Goal: Task Accomplishment & Management: Use online tool/utility

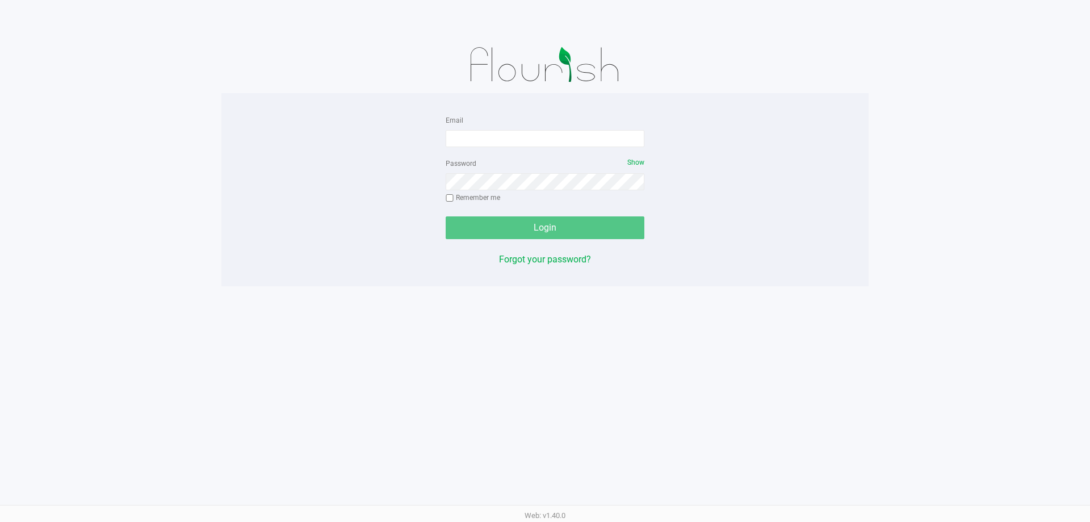
click at [519, 120] on div "Email" at bounding box center [545, 130] width 199 height 34
click at [538, 136] on input "Email" at bounding box center [545, 138] width 199 height 17
type input "[EMAIL_ADDRESS][DOMAIN_NAME]"
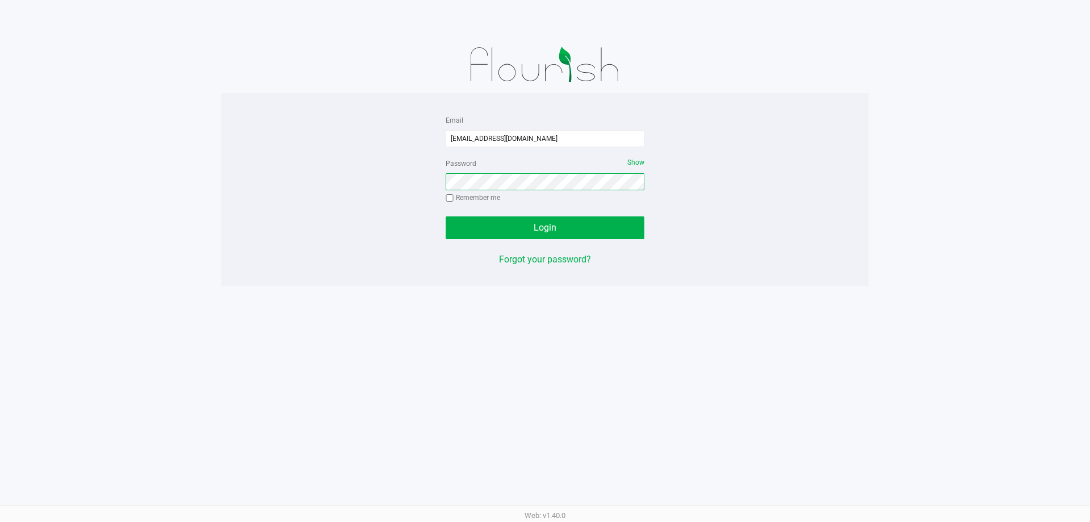
click at [446, 216] on button "Login" at bounding box center [545, 227] width 199 height 23
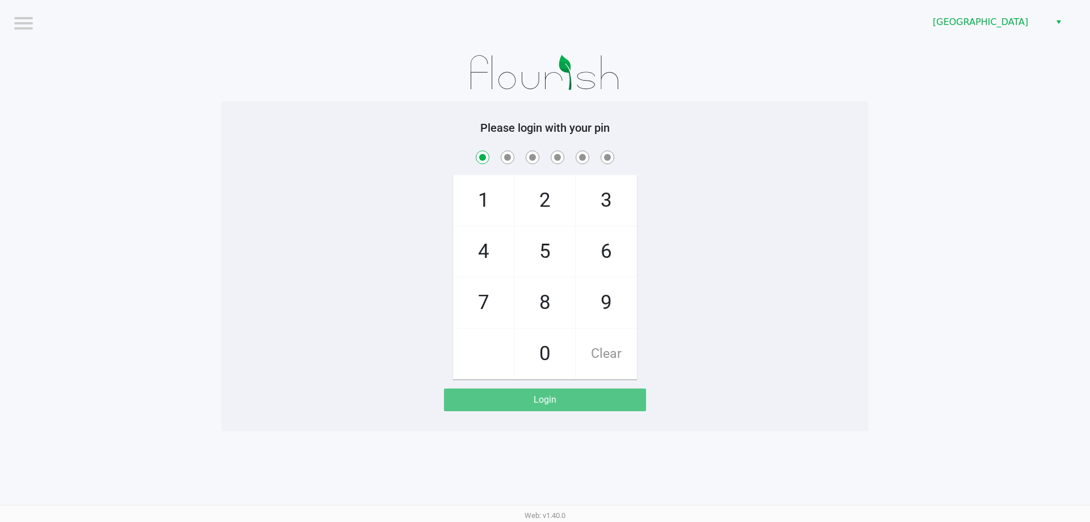
checkbox input "true"
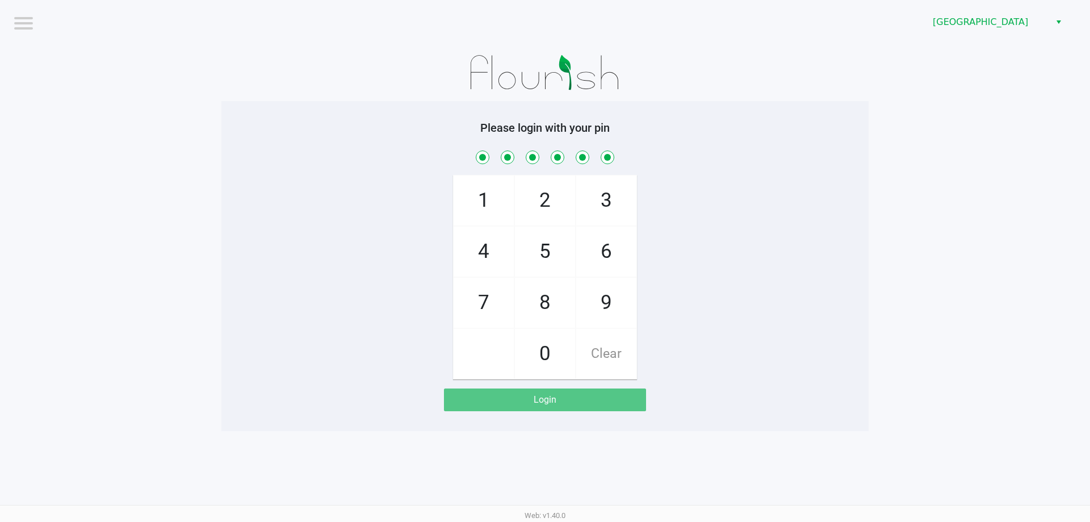
checkbox input "true"
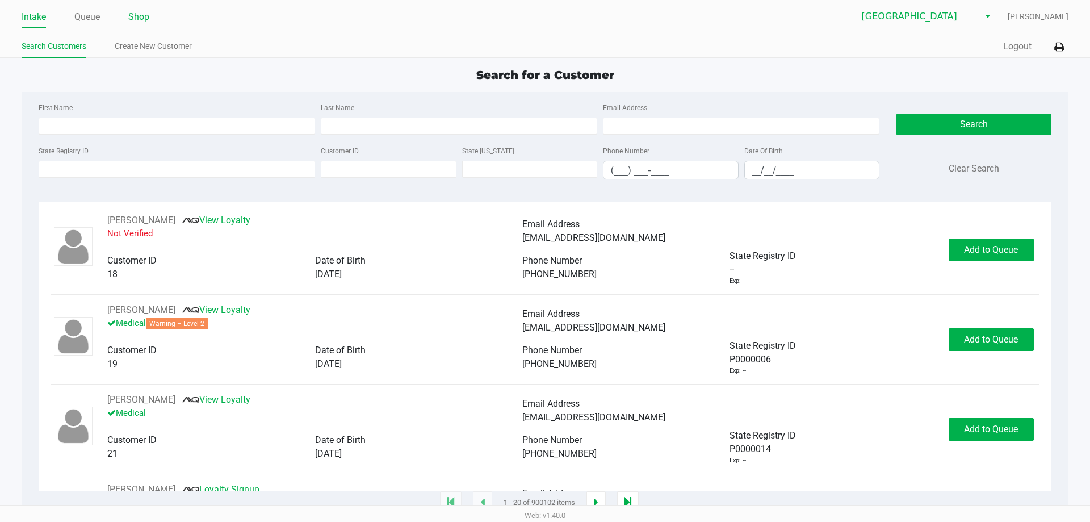
click at [149, 18] on link "Shop" at bounding box center [138, 17] width 21 height 16
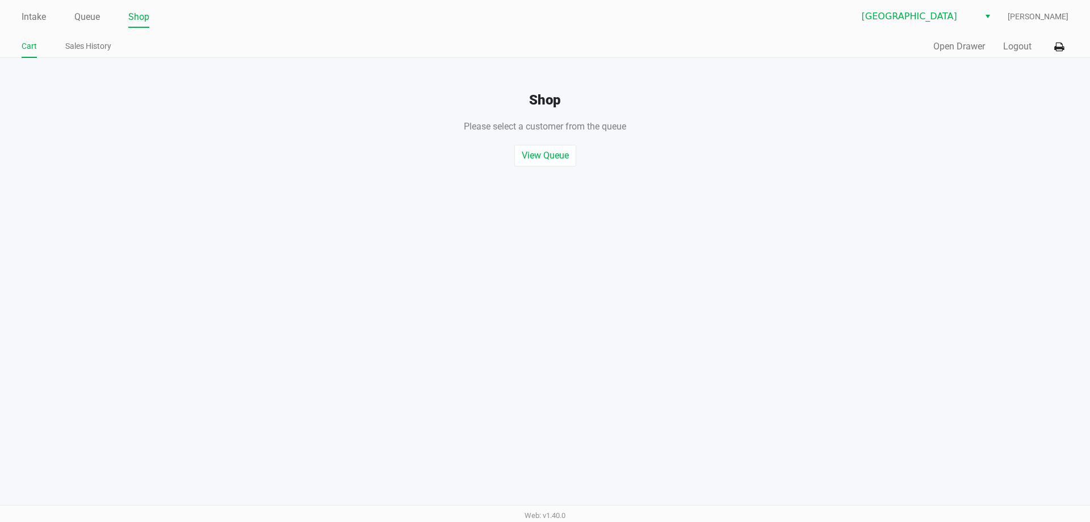
click at [92, 10] on link "Queue" at bounding box center [87, 17] width 26 height 16
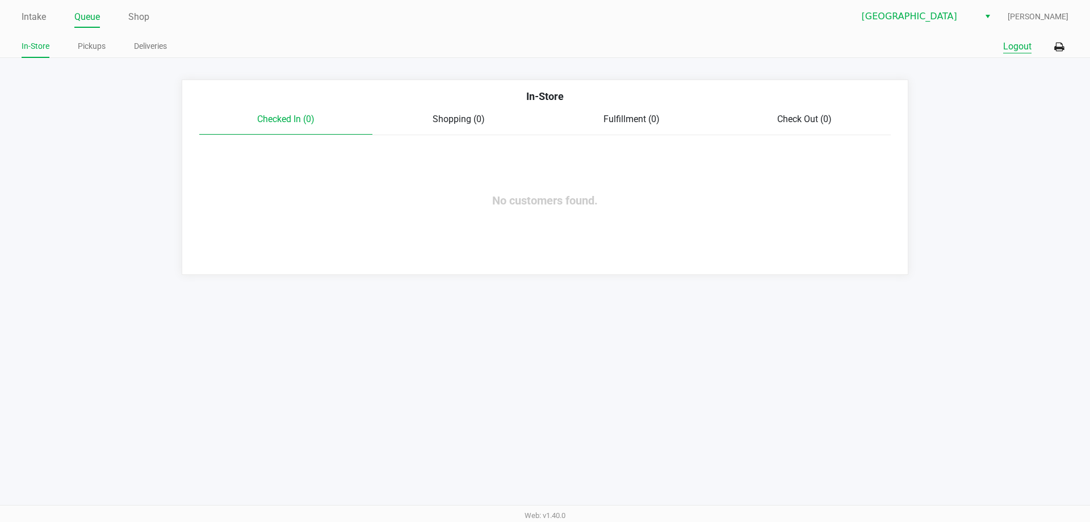
click at [1006, 47] on button "Logout" at bounding box center [1017, 47] width 28 height 14
